Goal: Find contact information: Find contact information

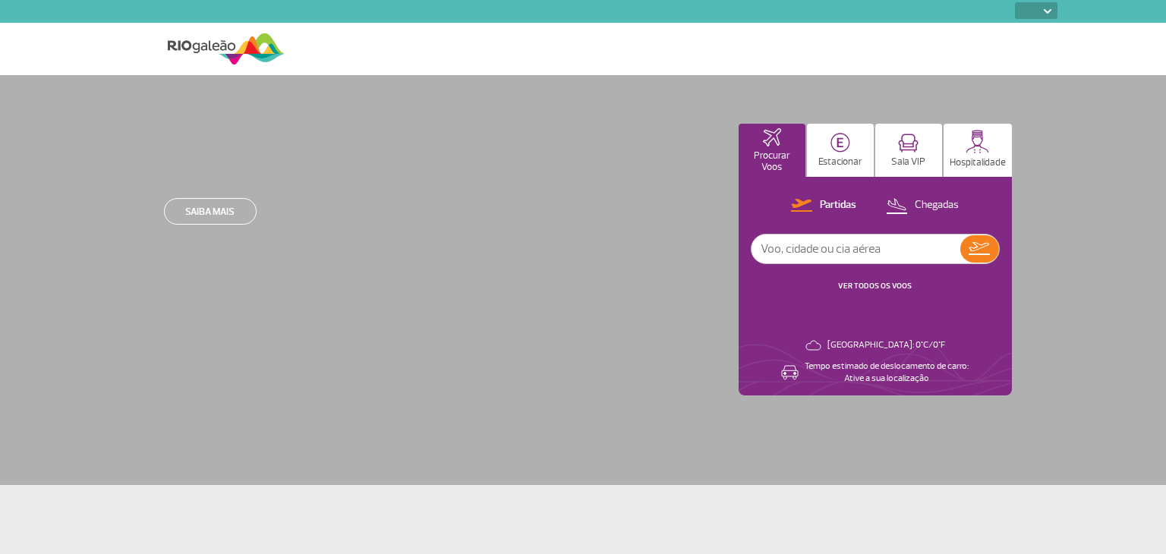
select select
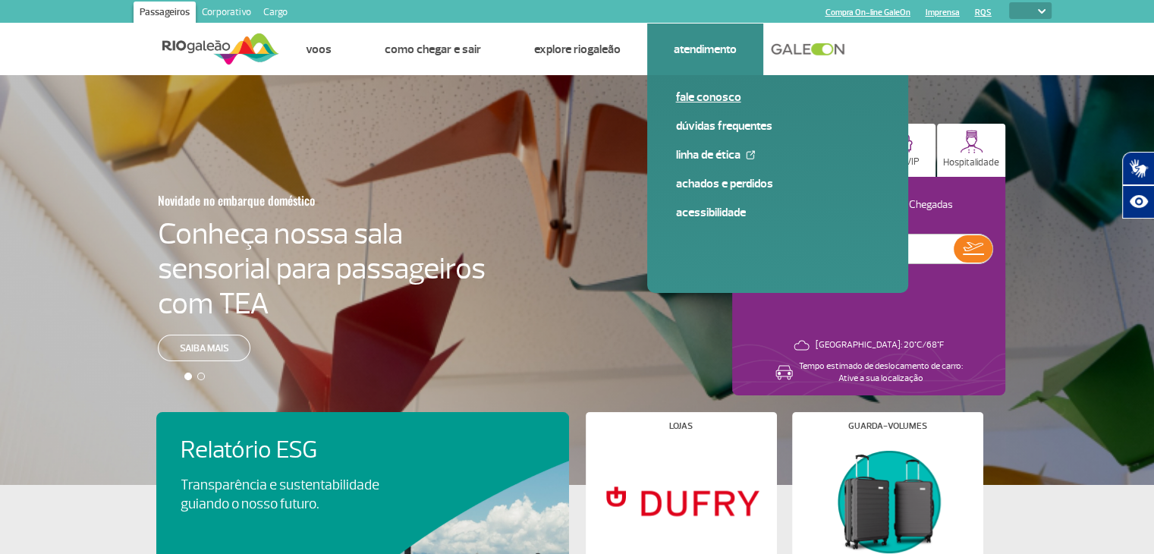
click at [704, 95] on link "Fale conosco" at bounding box center [777, 97] width 203 height 17
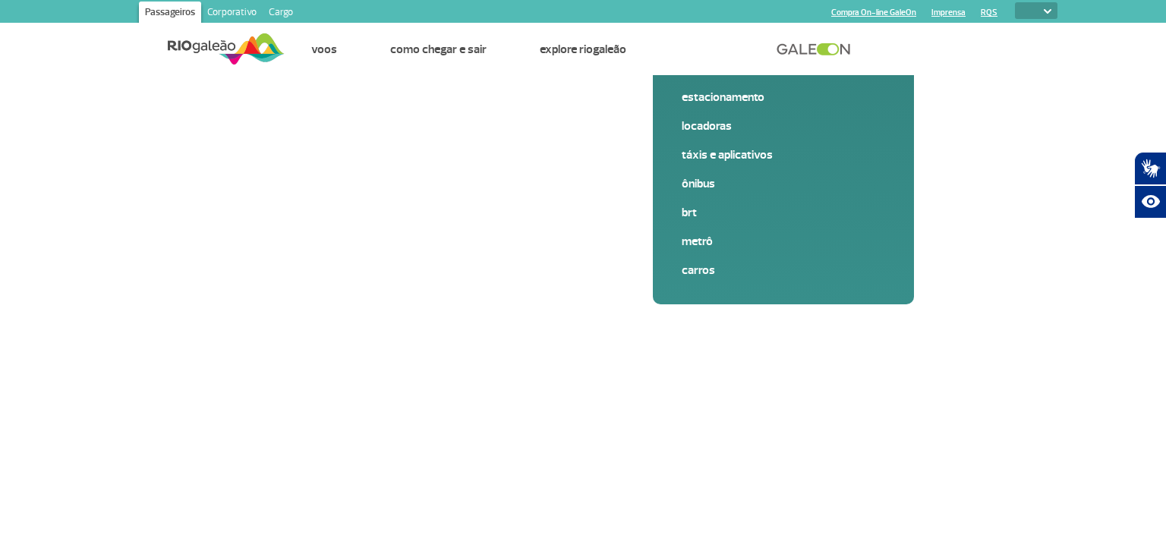
click at [278, 10] on link "Cargo" at bounding box center [281, 14] width 36 height 24
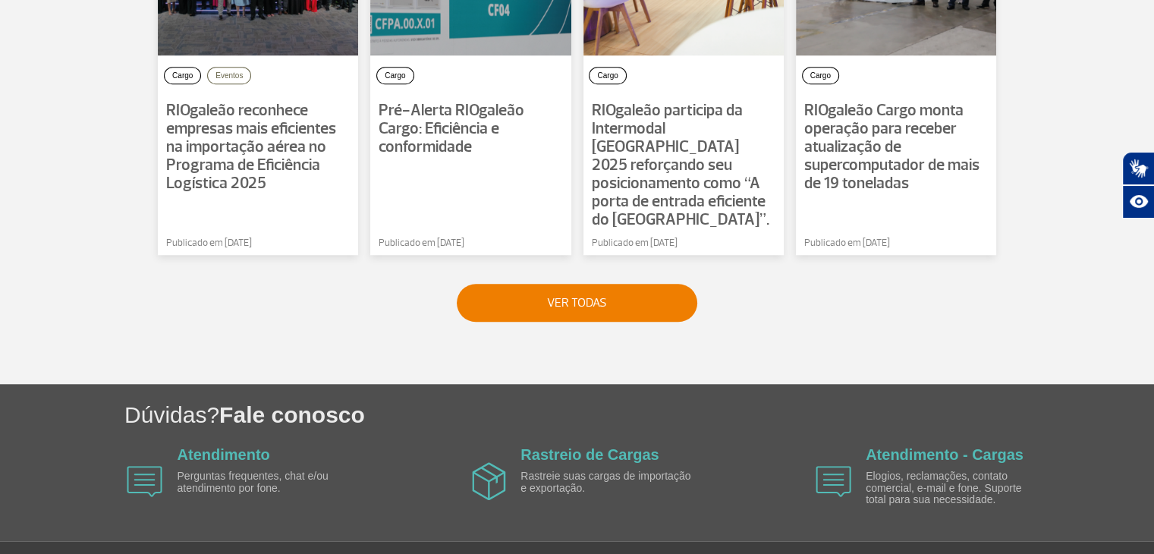
scroll to position [1281, 0]
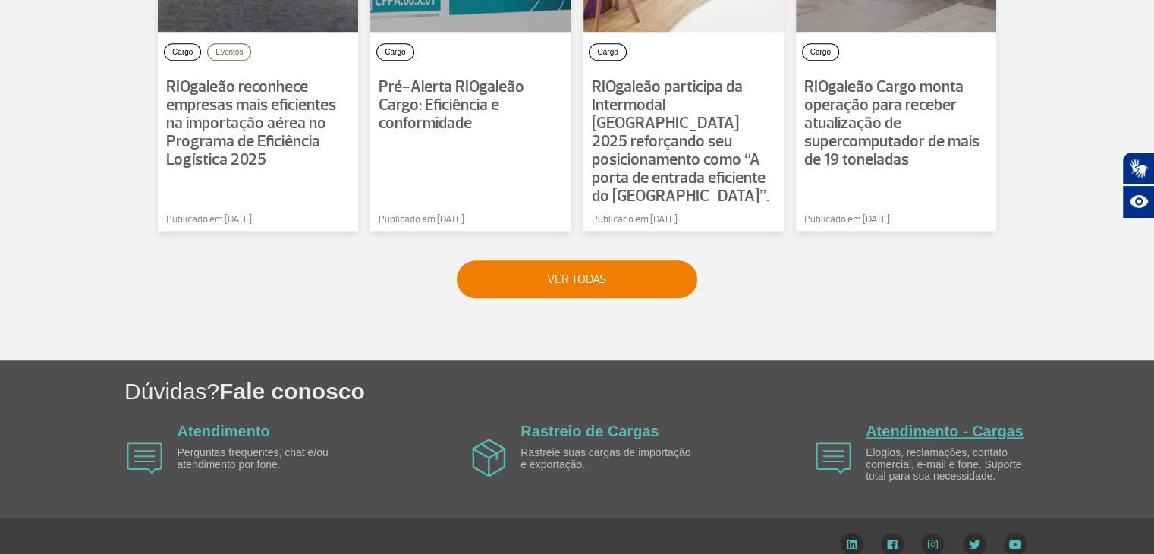
click at [902, 423] on link "Atendimento - Cargas" at bounding box center [945, 431] width 158 height 17
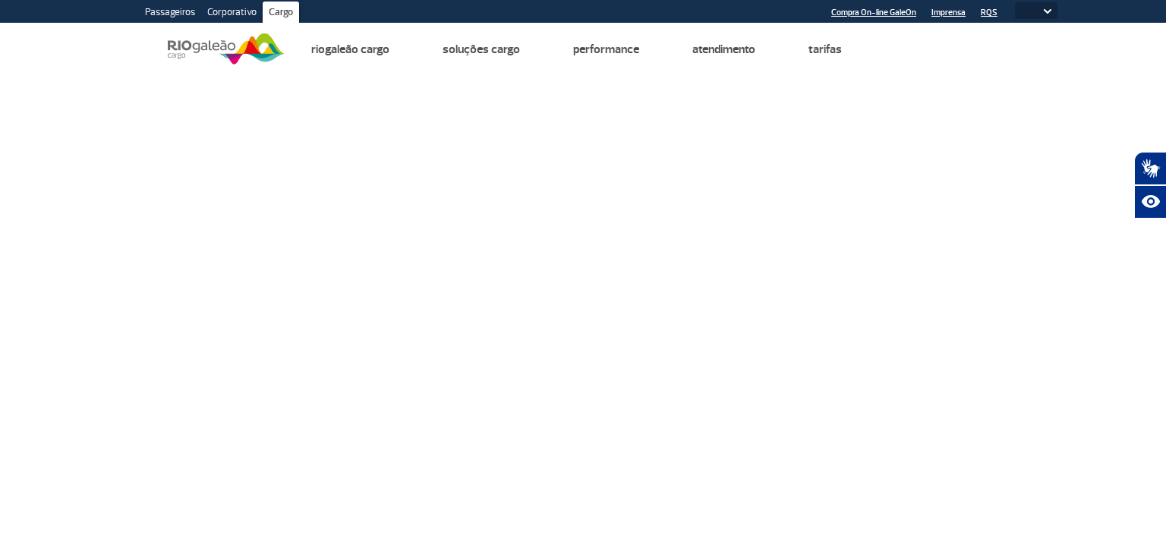
select select
